Goal: Task Accomplishment & Management: Understand process/instructions

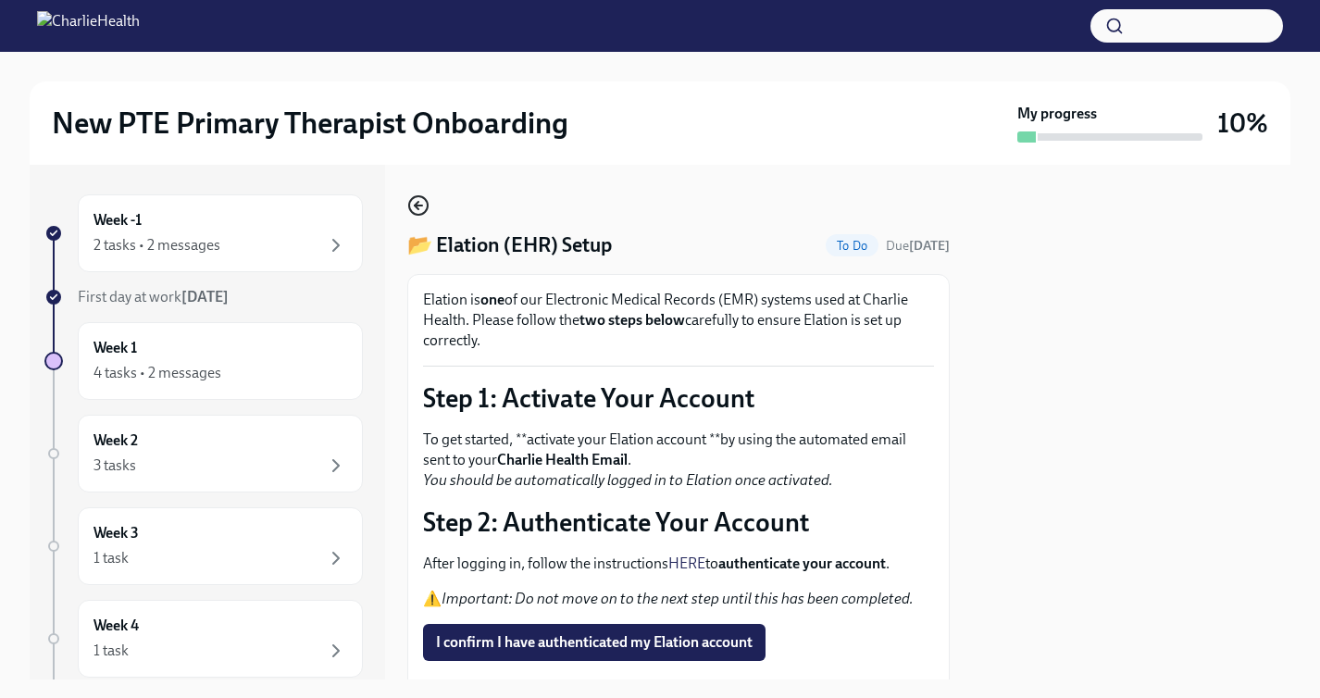
click at [419, 199] on icon "button" at bounding box center [418, 205] width 22 height 22
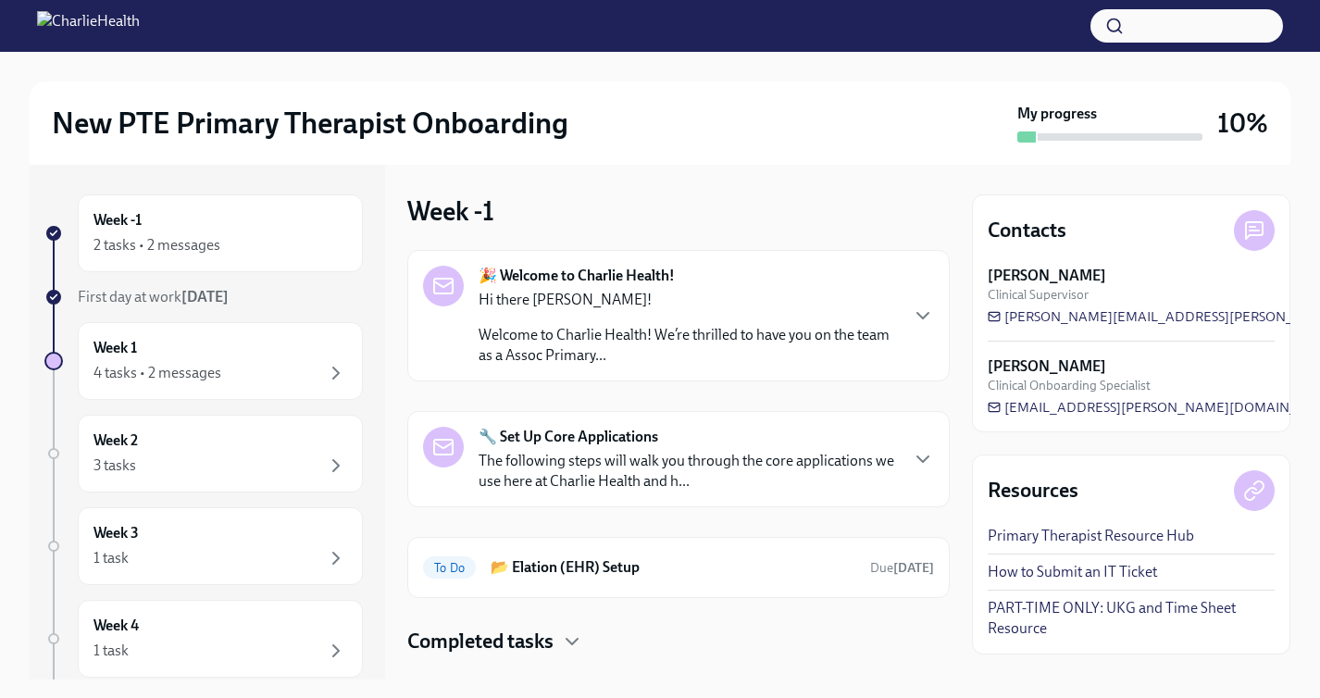
click at [599, 322] on div "Hi there [PERSON_NAME]! Welcome to Charlie Health! We’re thrilled to have you o…" at bounding box center [688, 328] width 418 height 76
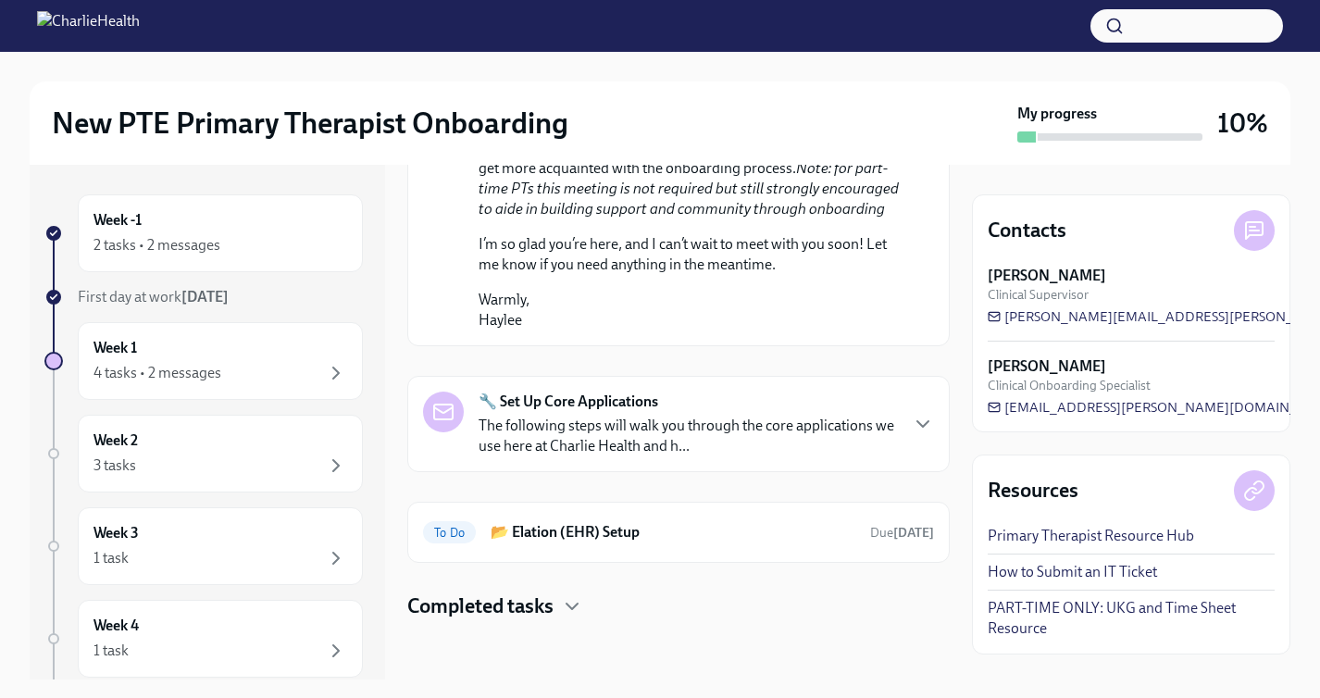
scroll to position [1201, 0]
click at [688, 445] on div "🔧 Set Up Core Applications The following steps will walk you through the core a…" at bounding box center [688, 424] width 418 height 65
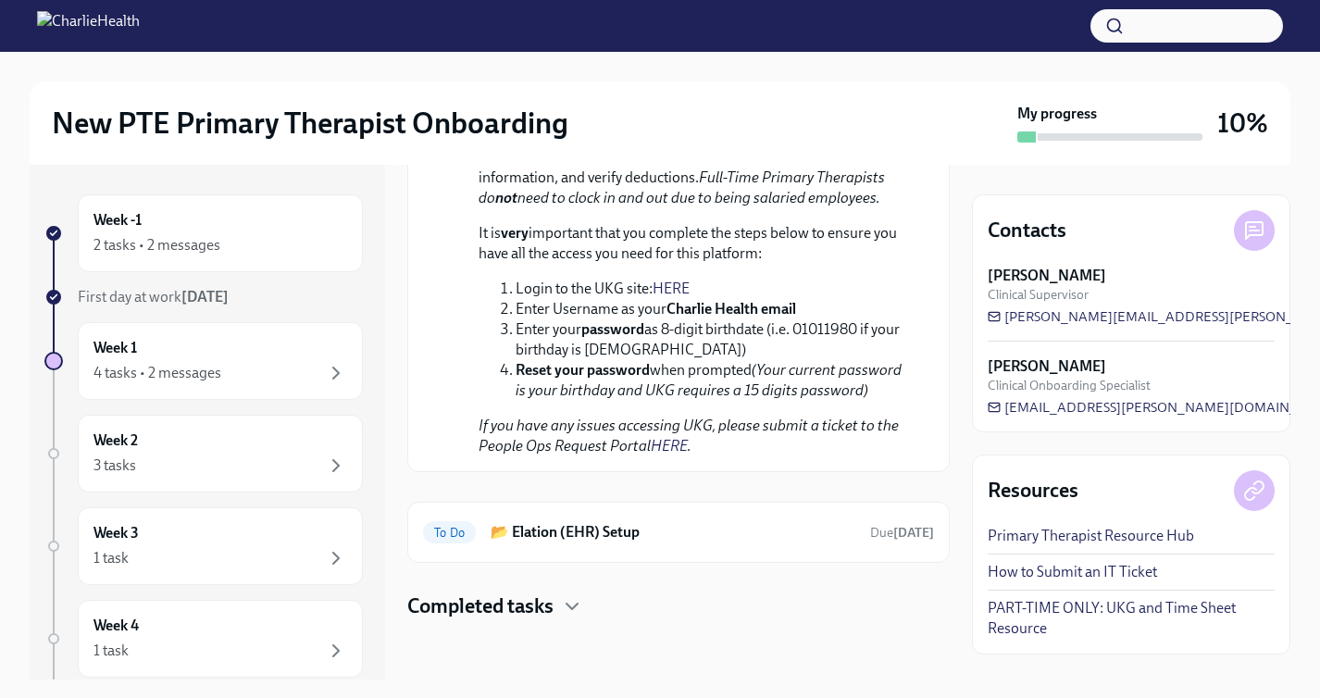
scroll to position [2632, 0]
click at [1165, 616] on link "PART-TIME ONLY: UKG and Time Sheet Resource" at bounding box center [1131, 618] width 287 height 41
click at [560, 522] on h6 "📂 Elation (EHR) Setup" at bounding box center [673, 532] width 365 height 20
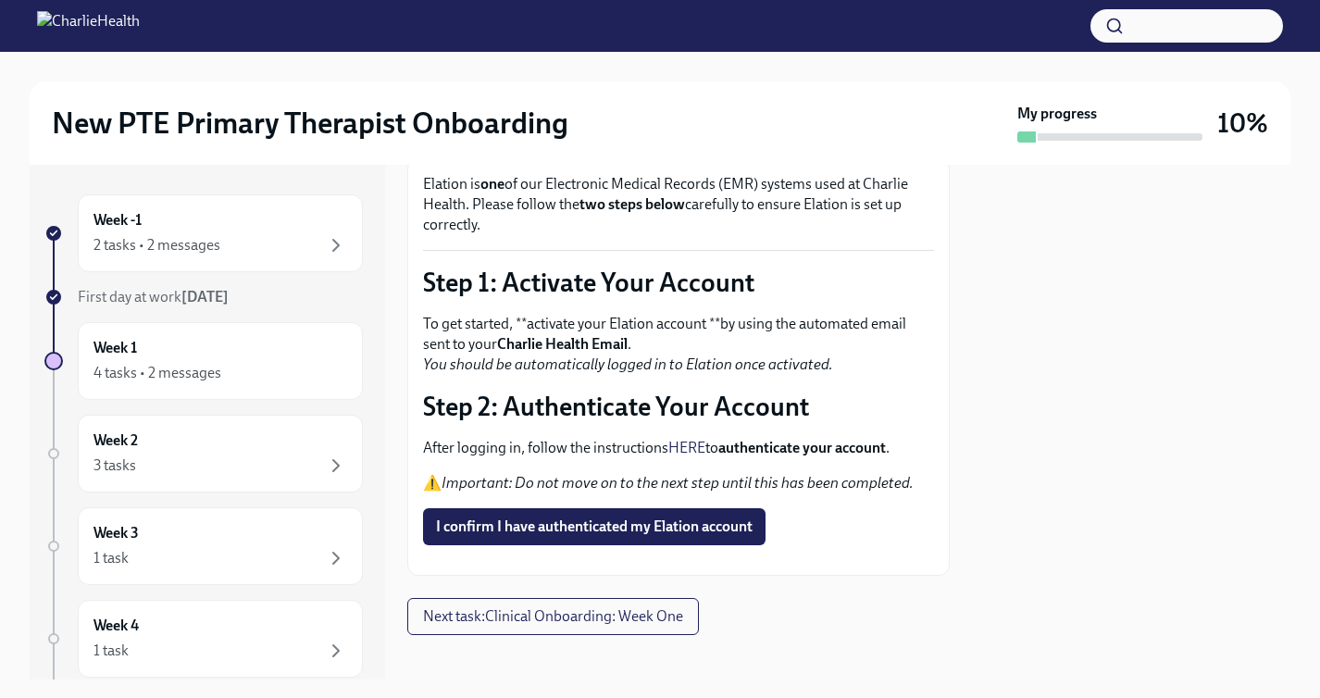
scroll to position [119, 0]
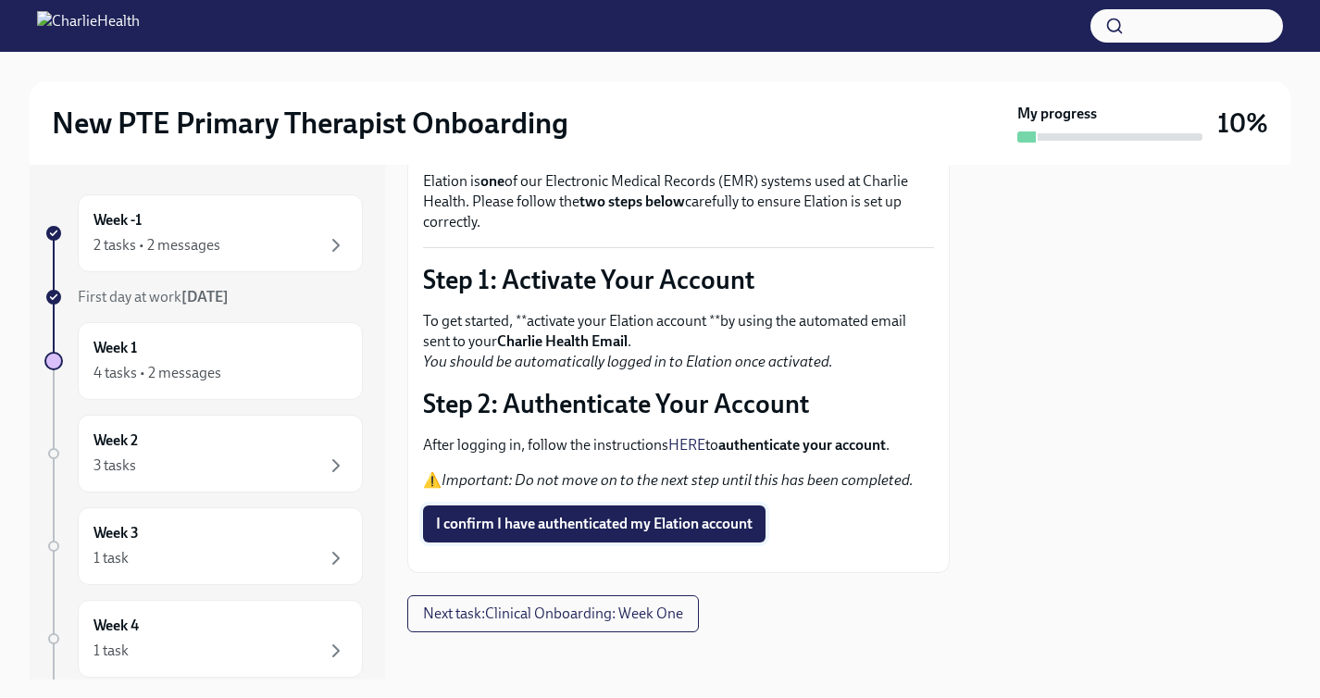
click at [608, 525] on span "I confirm I have authenticated my Elation account" at bounding box center [594, 524] width 317 height 19
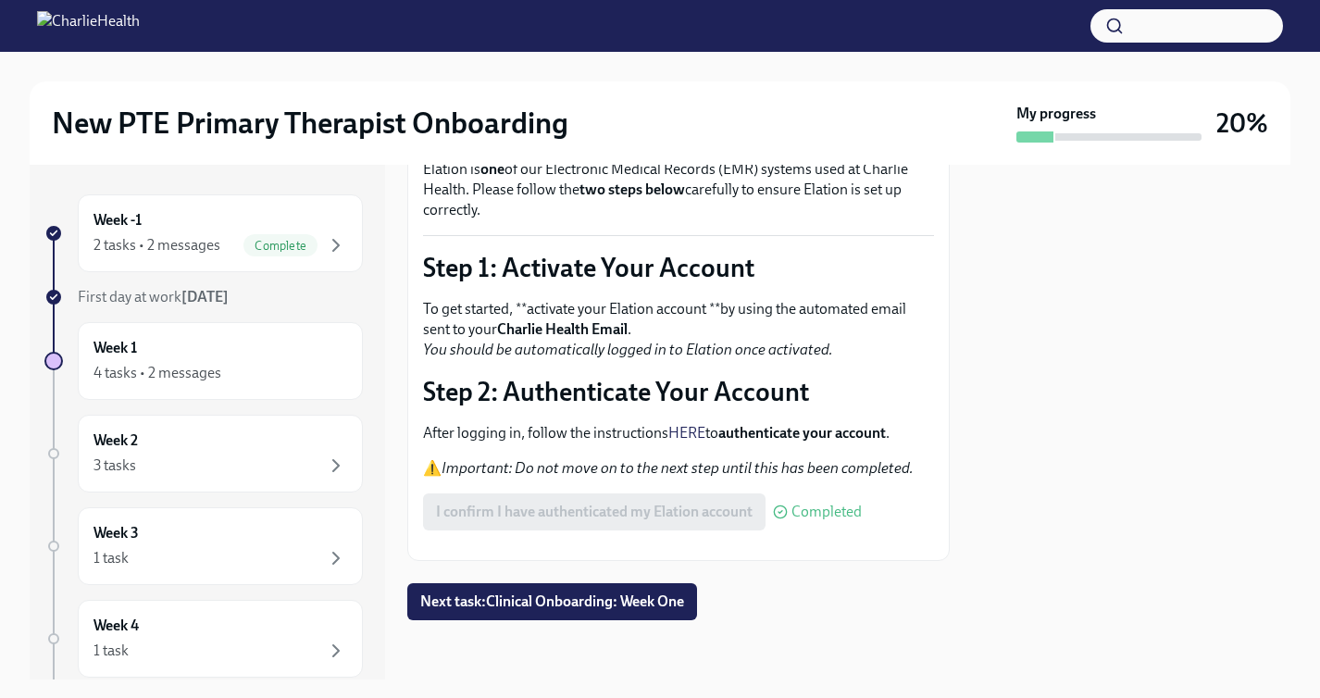
scroll to position [172, 0]
click at [597, 607] on span "Next task : Clinical Onboarding: Week One" at bounding box center [552, 602] width 264 height 19
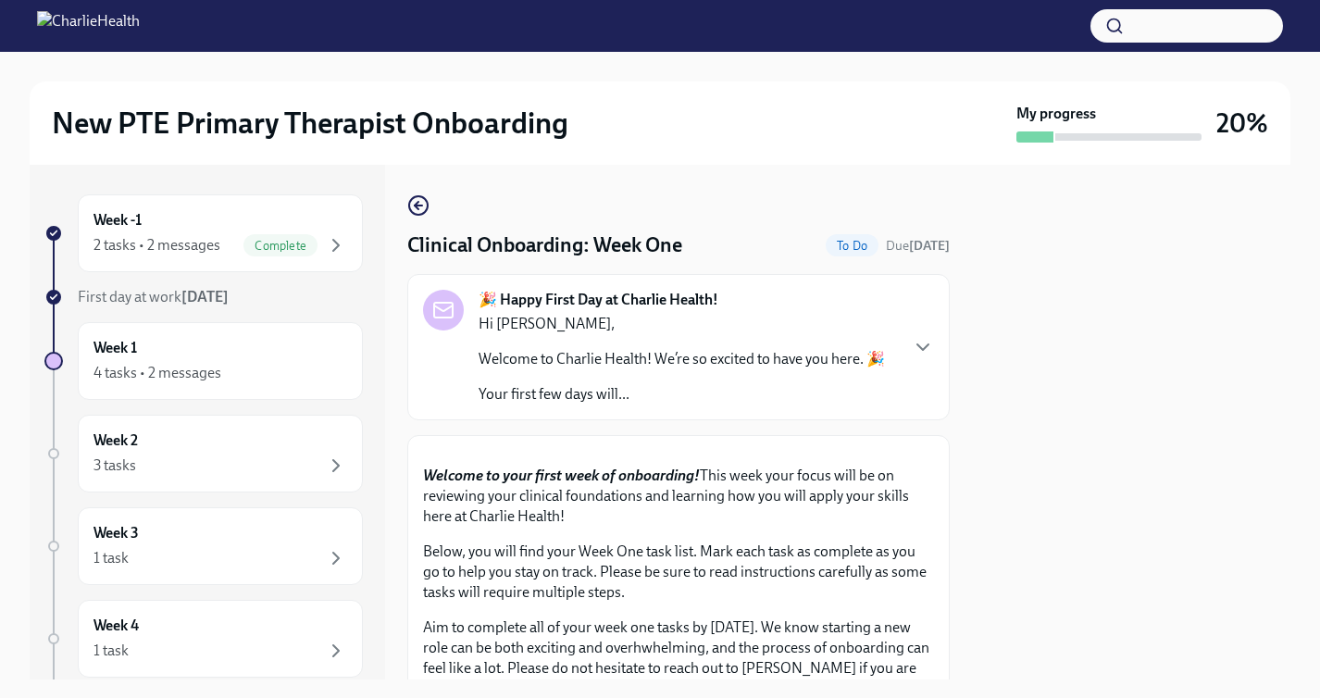
click at [738, 373] on div "Hi [PERSON_NAME], Welcome to Charlie Health! We’re so excited to have you here.…" at bounding box center [682, 359] width 406 height 91
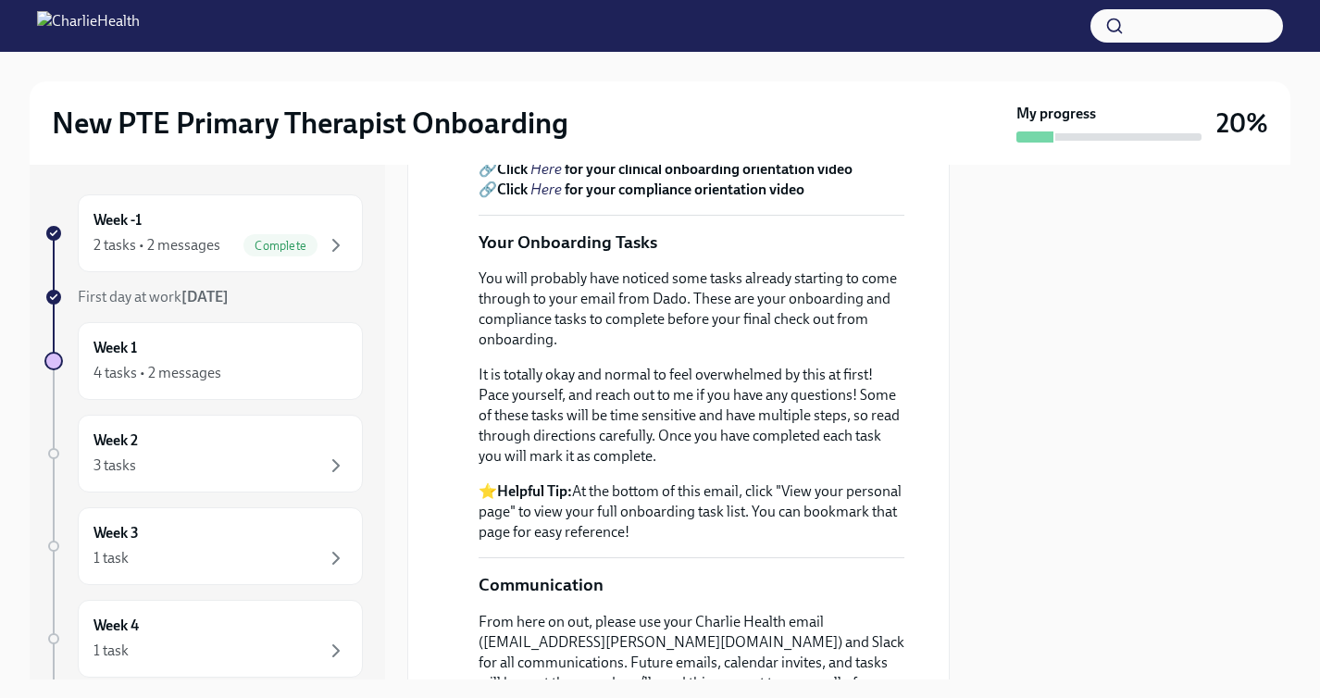
scroll to position [824, 0]
click at [550, 177] on em "Here" at bounding box center [545, 168] width 31 height 18
click at [545, 197] on em "Here" at bounding box center [545, 189] width 31 height 18
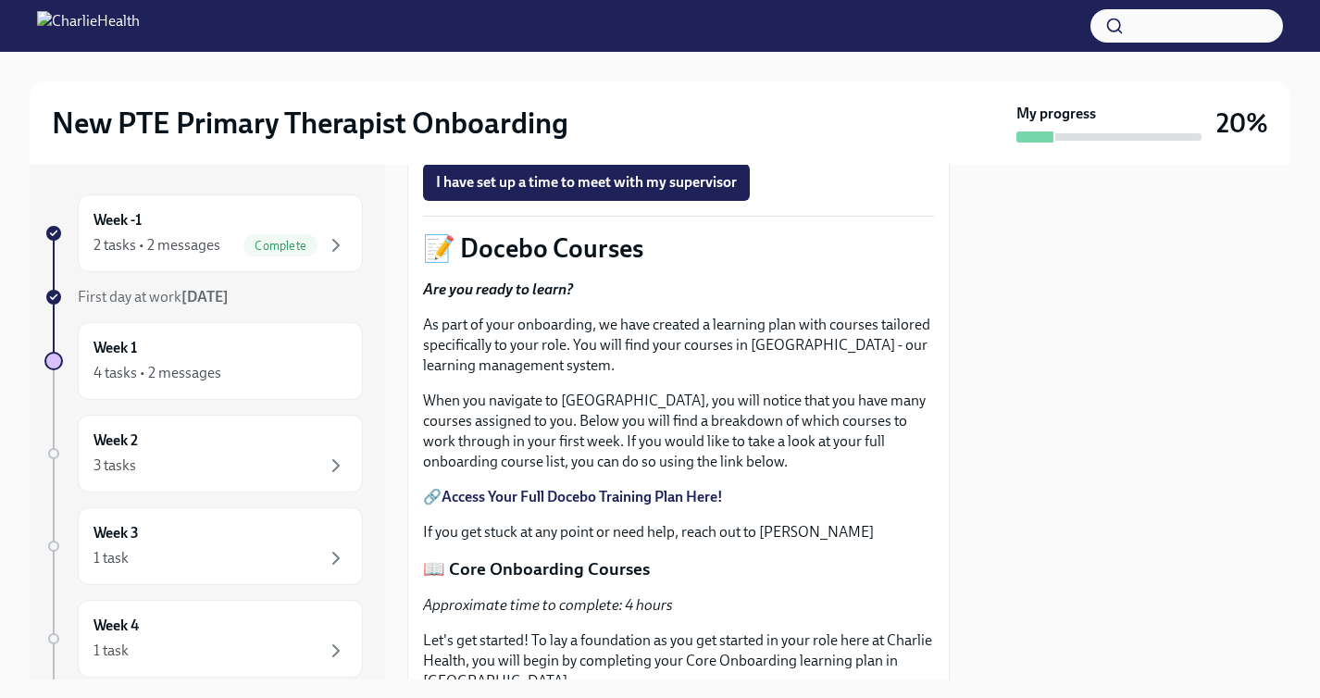
scroll to position [2219, 0]
click at [629, 139] on span "Book a meeting with your supervisor Via Calendly!" at bounding box center [606, 129] width 341 height 19
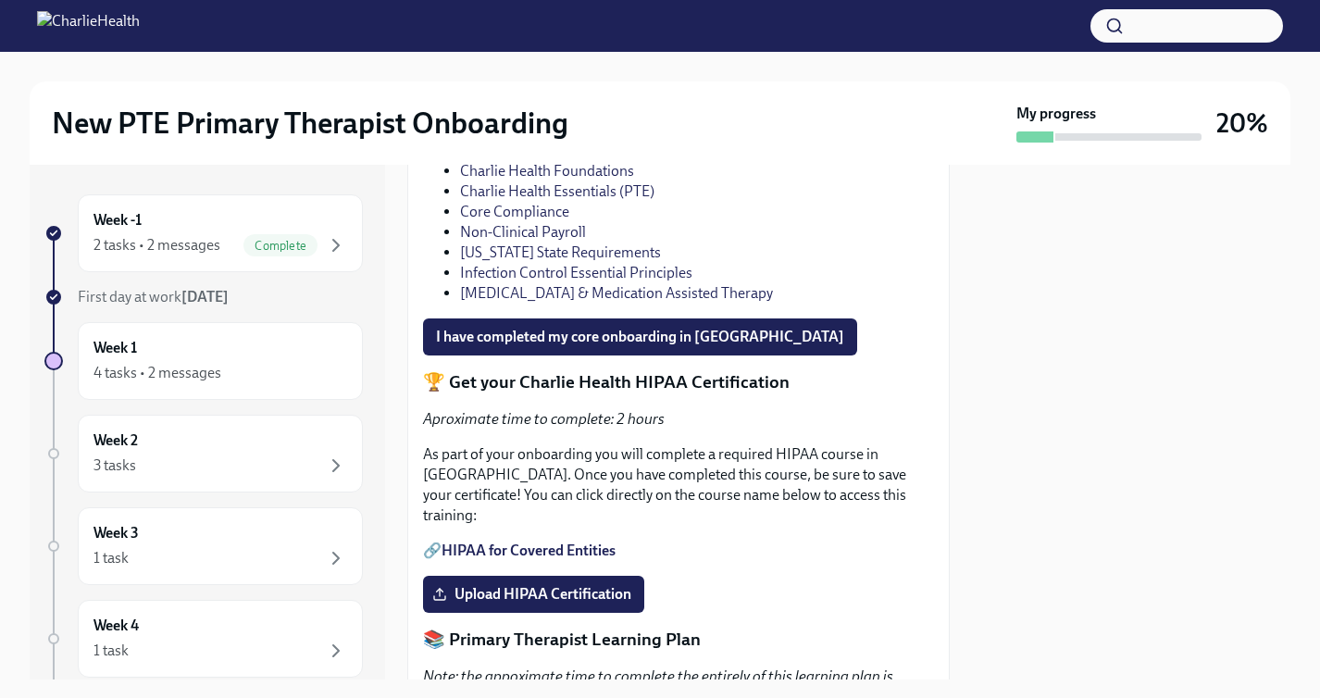
scroll to position [1497, 0]
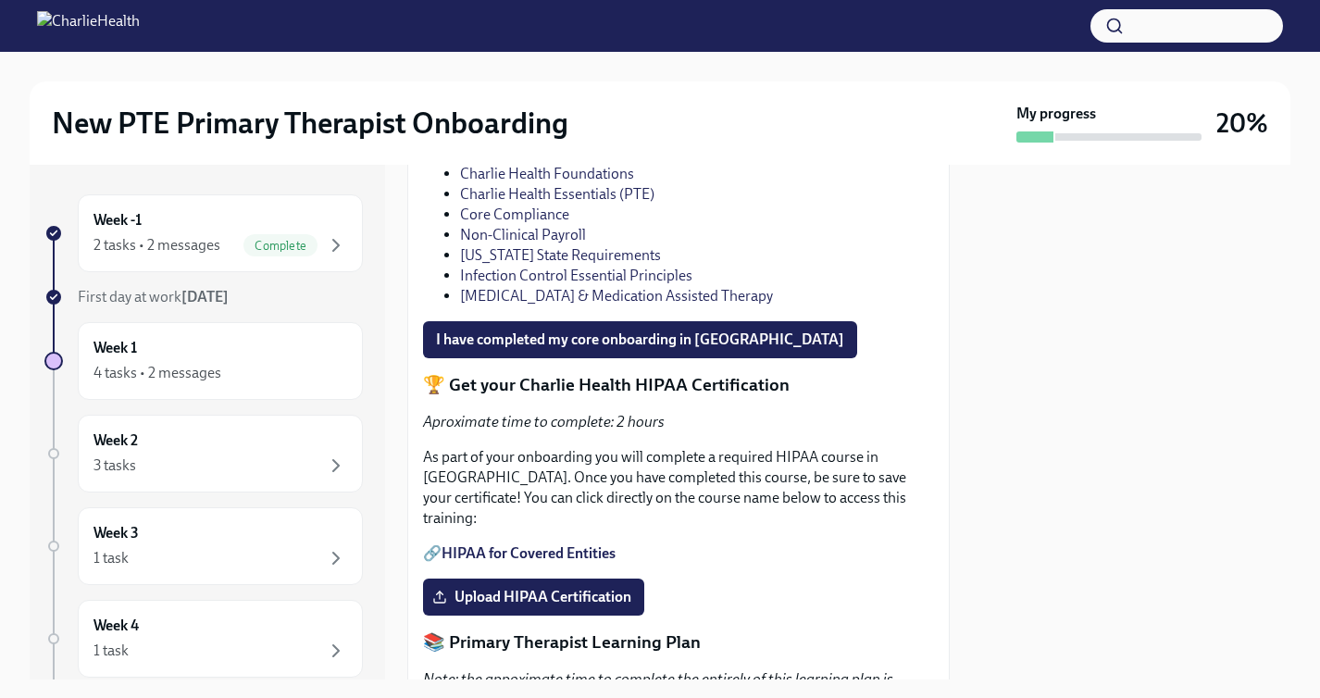
click at [549, 162] on link "Clinical Sofware Setup (W2)" at bounding box center [546, 153] width 172 height 18
